Goal: Find specific page/section: Find specific page/section

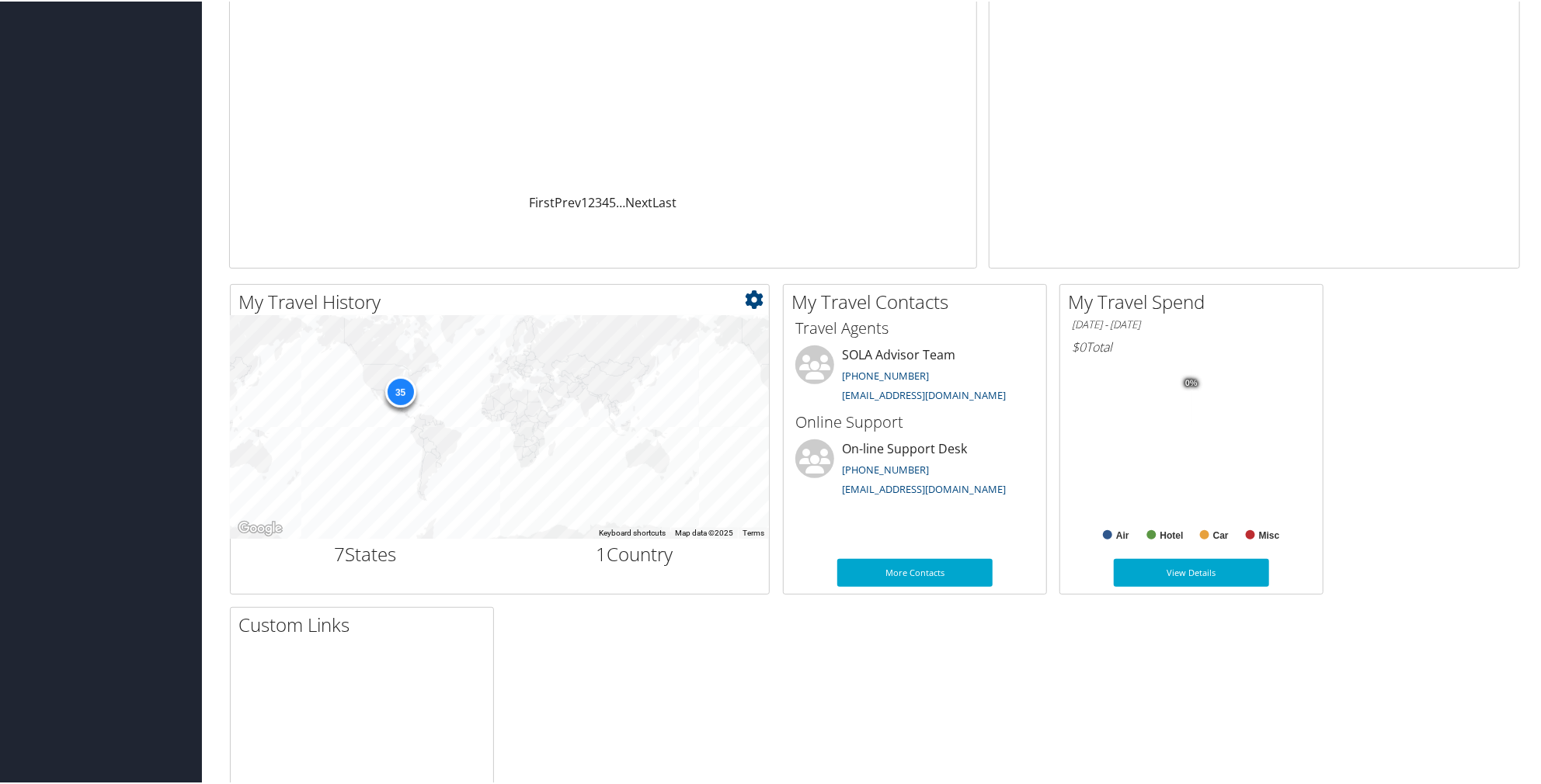
scroll to position [77, 0]
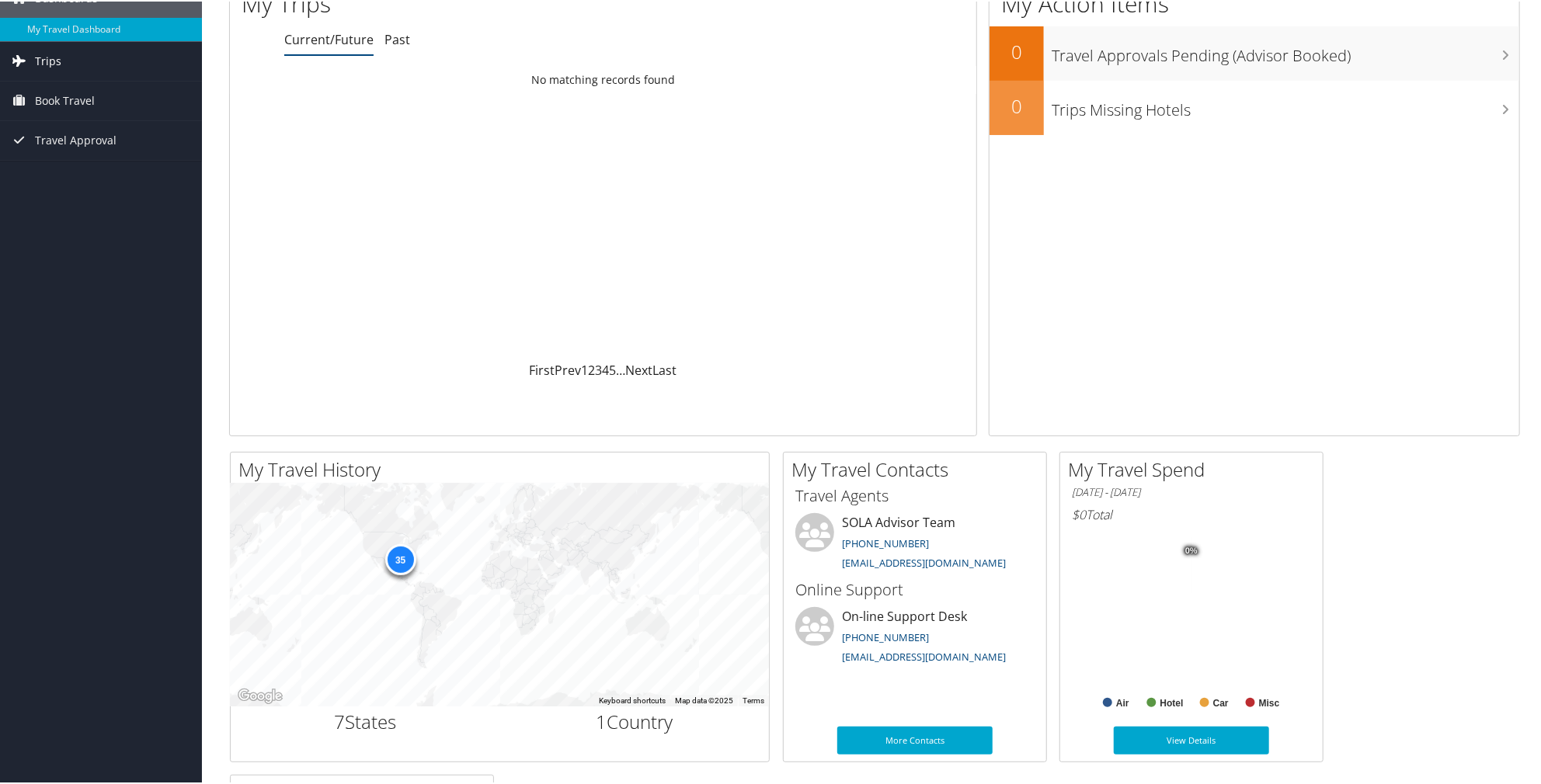
click at [53, 58] on span "Trips" at bounding box center [47, 59] width 26 height 39
click at [74, 84] on link "Current/Future Trips" at bounding box center [101, 91] width 202 height 24
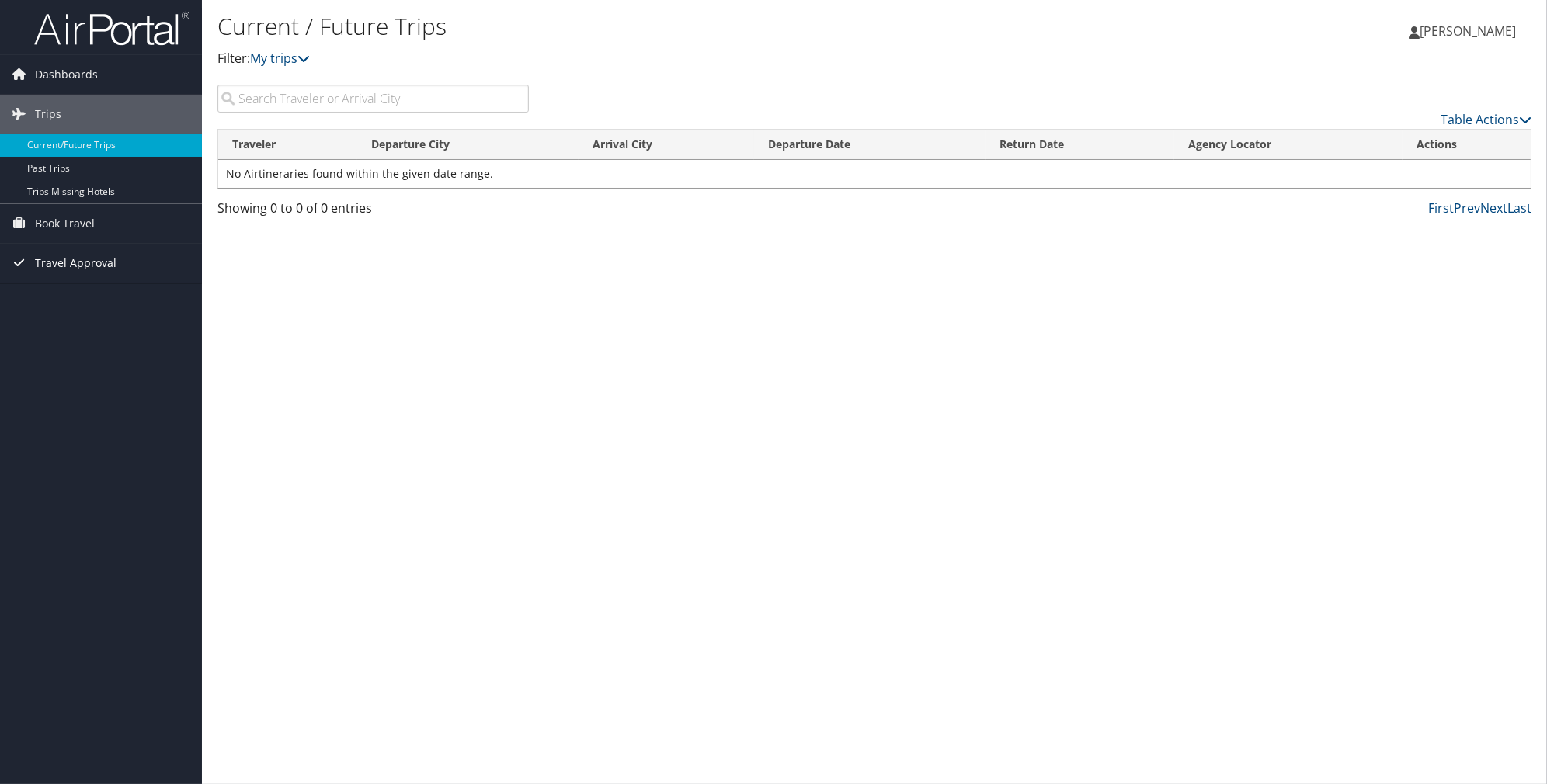
click at [98, 264] on span "Travel Approval" at bounding box center [75, 263] width 81 height 39
click at [76, 316] on link "Approved Trips" at bounding box center [101, 317] width 202 height 24
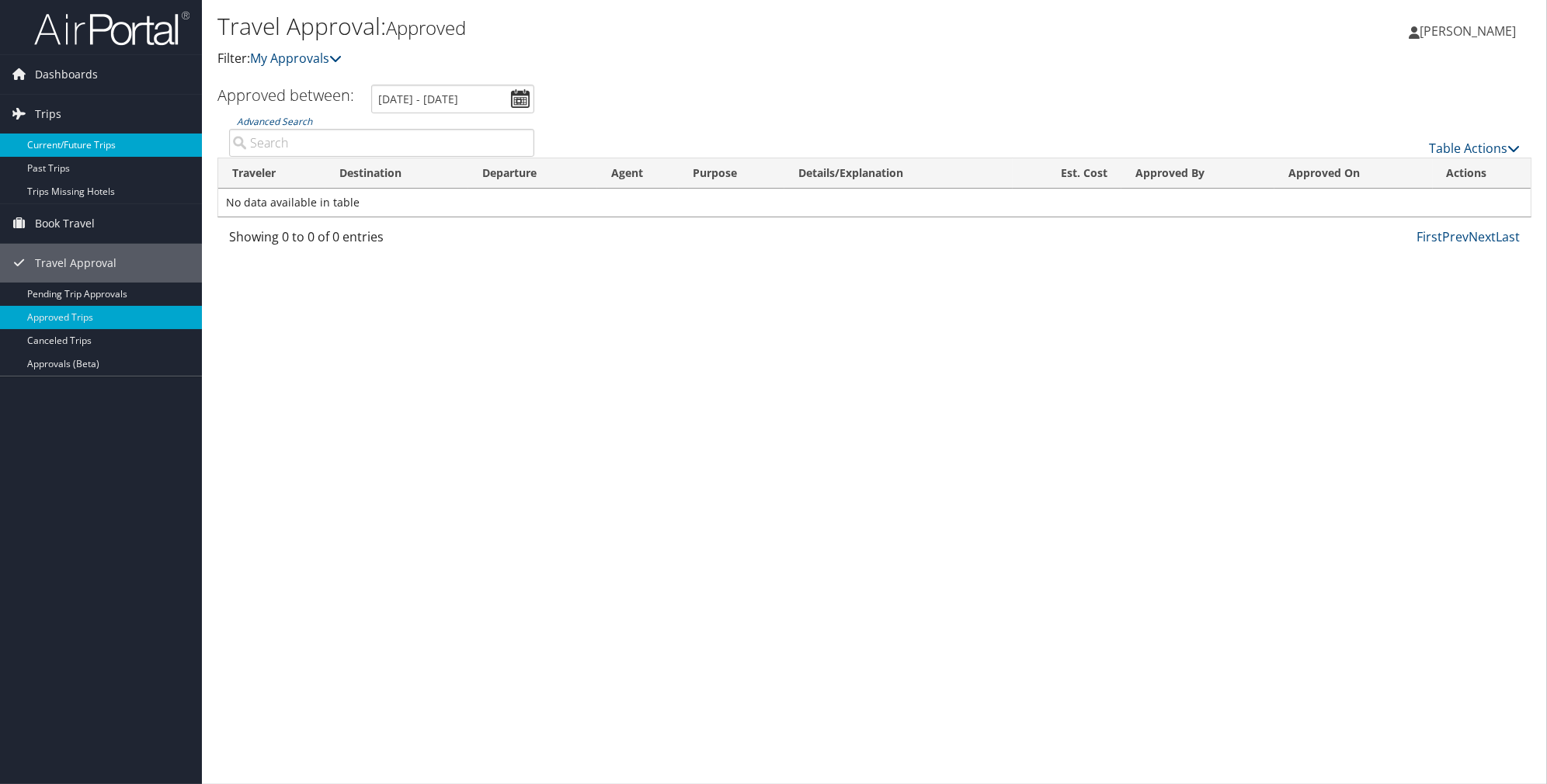
click at [58, 146] on link "Current/Future Trips" at bounding box center [101, 145] width 202 height 24
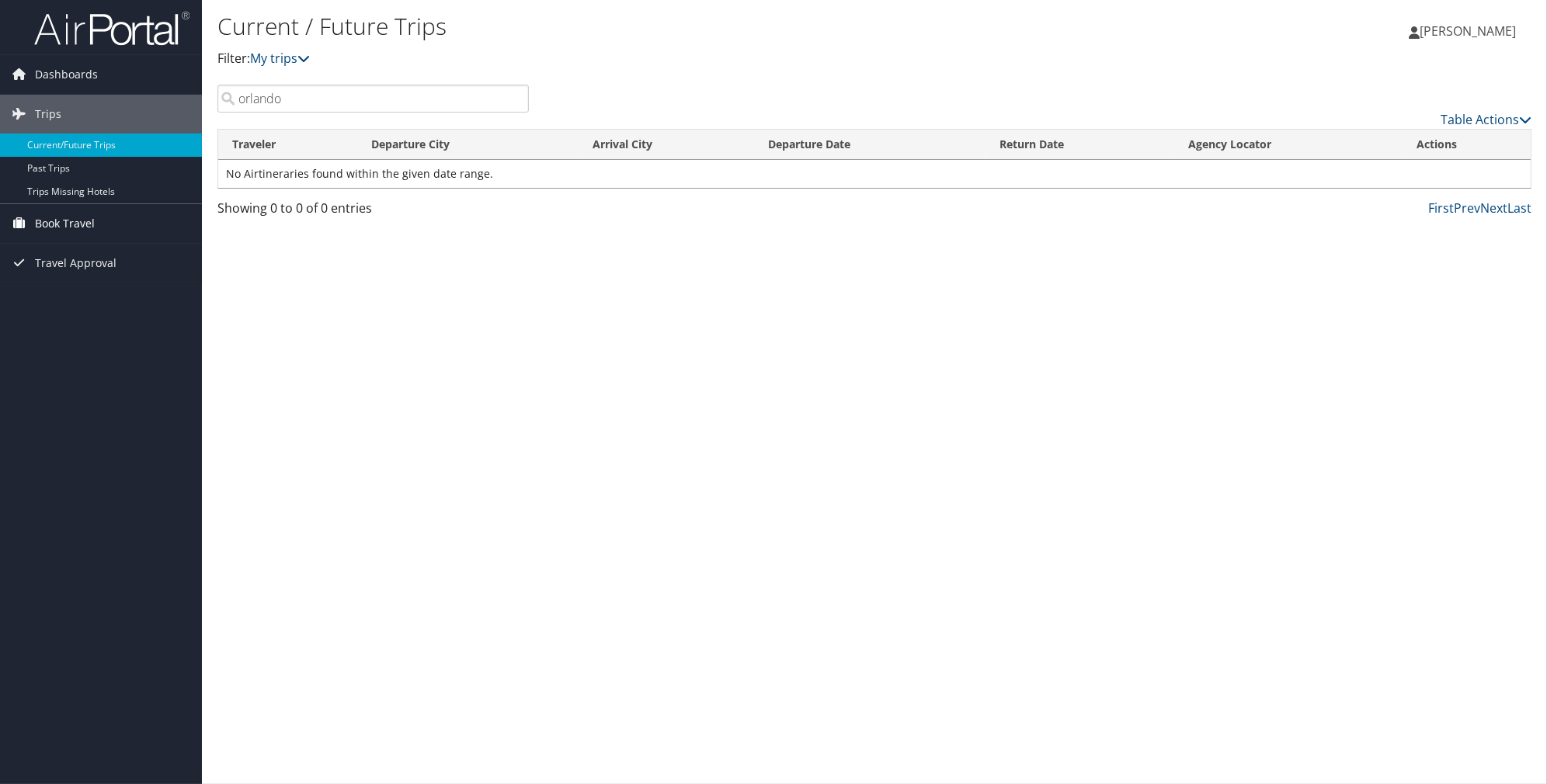
type input "orlando"
click at [81, 219] on span "Book Travel" at bounding box center [65, 223] width 60 height 39
click at [107, 276] on link "Book/Manage Online Trips" at bounding box center [101, 278] width 202 height 24
